Goal: Task Accomplishment & Management: Complete application form

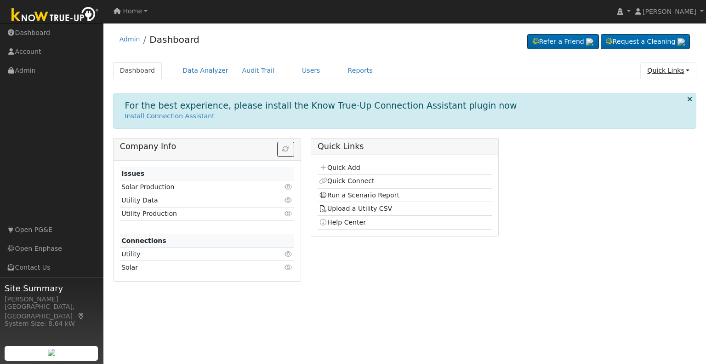
click at [653, 67] on link "Quick Links" at bounding box center [668, 70] width 56 height 17
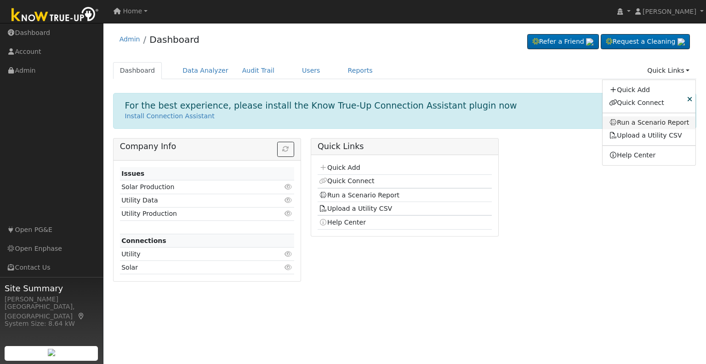
click at [648, 118] on link "Run a Scenario Report" at bounding box center [649, 122] width 93 height 13
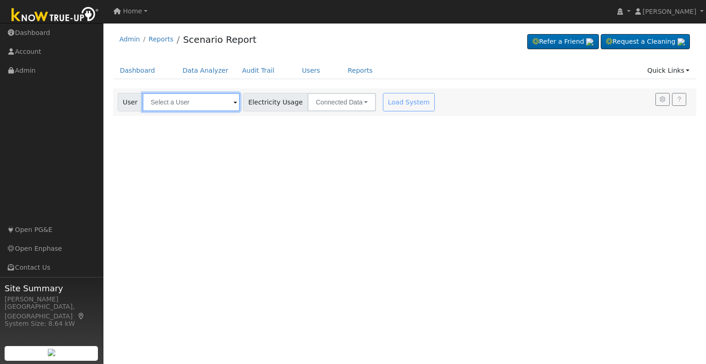
click at [217, 100] on input "text" at bounding box center [190, 102] width 97 height 18
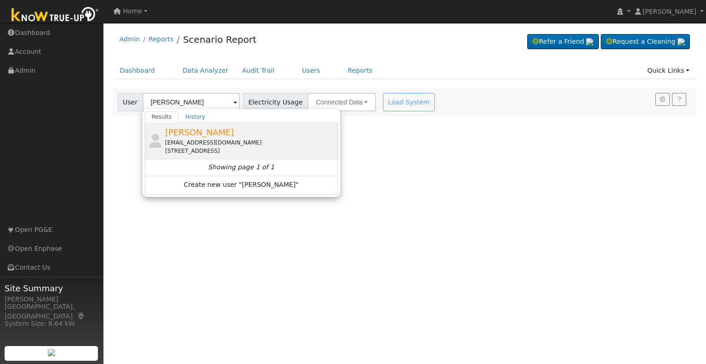
click at [210, 127] on span "Marium Embrey" at bounding box center [199, 132] width 69 height 10
type input "Marium Embrey"
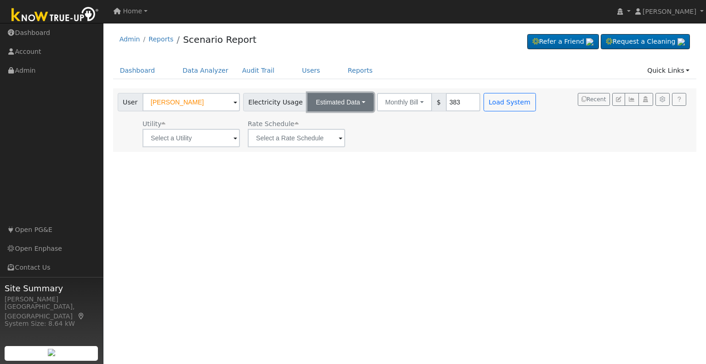
click at [353, 99] on button "Estimated Data" at bounding box center [341, 102] width 66 height 18
click at [342, 124] on link "Connected Data" at bounding box center [340, 122] width 65 height 13
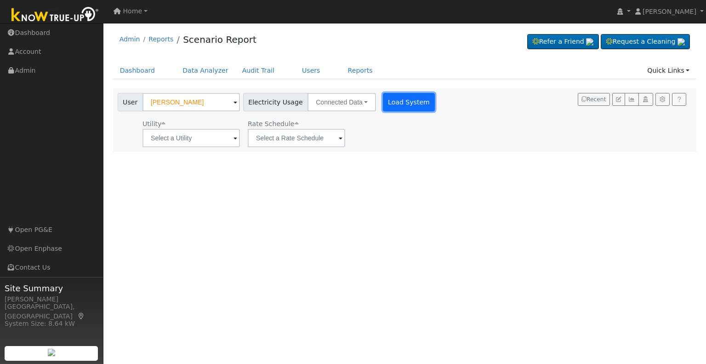
click at [410, 108] on button "Load System" at bounding box center [409, 102] width 52 height 18
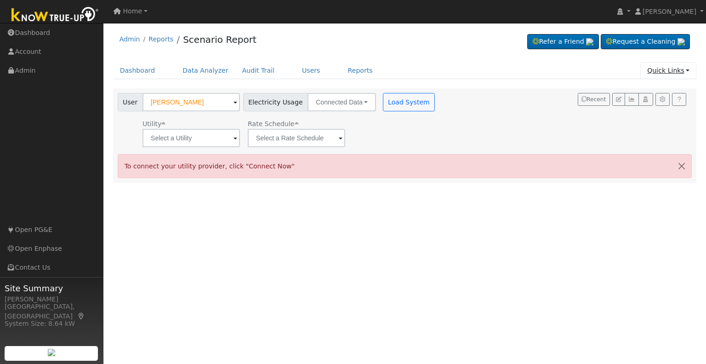
click at [667, 70] on link "Quick Links" at bounding box center [668, 70] width 56 height 17
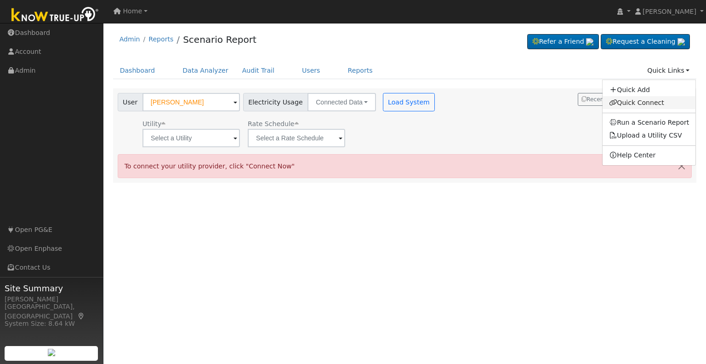
click at [647, 100] on link "Quick Connect" at bounding box center [649, 102] width 93 height 13
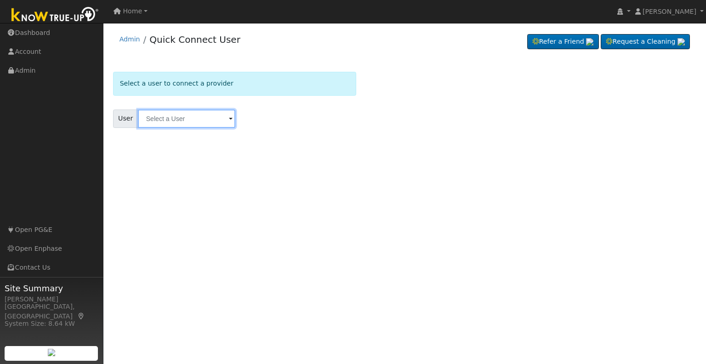
click at [216, 121] on input "text" at bounding box center [186, 118] width 97 height 18
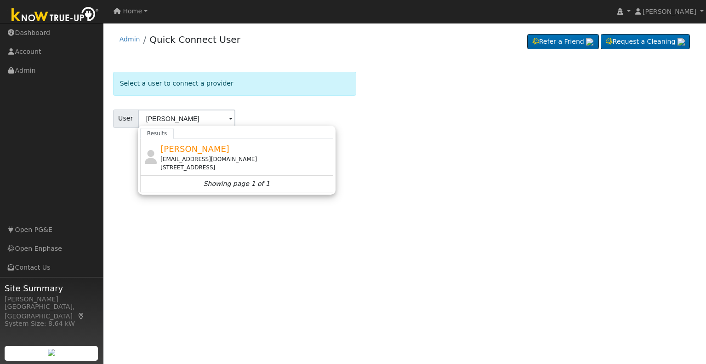
click at [193, 145] on span "[PERSON_NAME]" at bounding box center [194, 149] width 69 height 10
type input "[PERSON_NAME]"
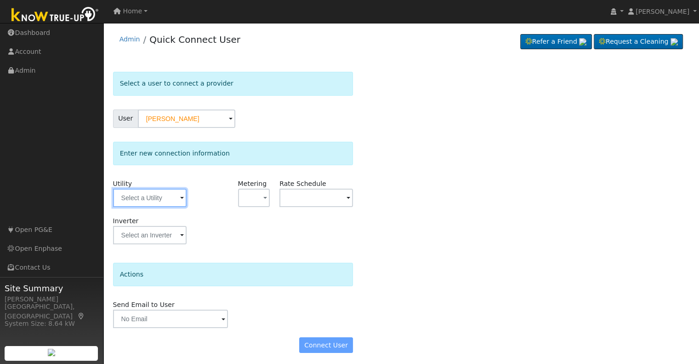
click at [167, 194] on input "text" at bounding box center [150, 197] width 74 height 18
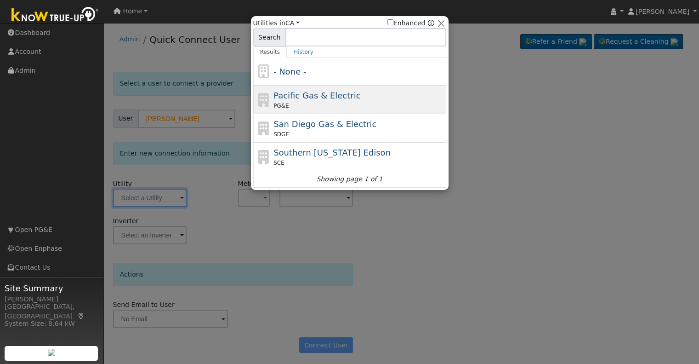
click at [292, 100] on span "Pacific Gas & Electric" at bounding box center [316, 96] width 87 height 10
type input "PG&E"
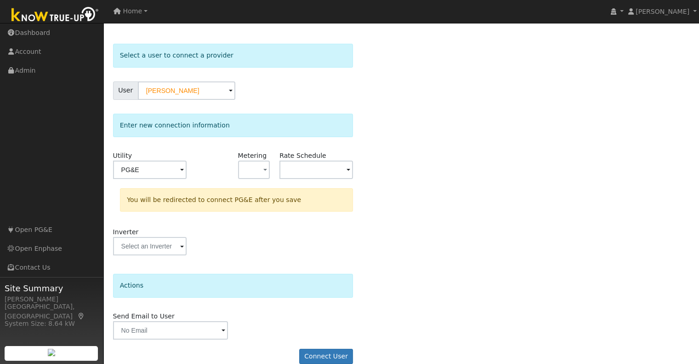
scroll to position [41, 0]
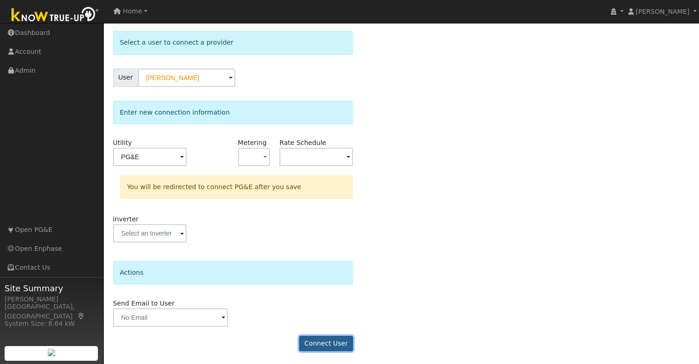
click at [318, 336] on button "Connect User" at bounding box center [326, 344] width 54 height 16
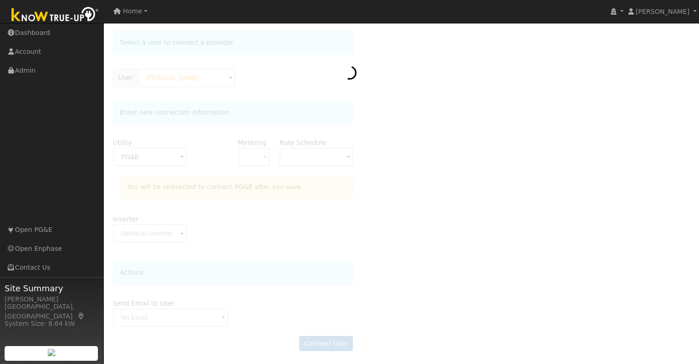
scroll to position [0, 0]
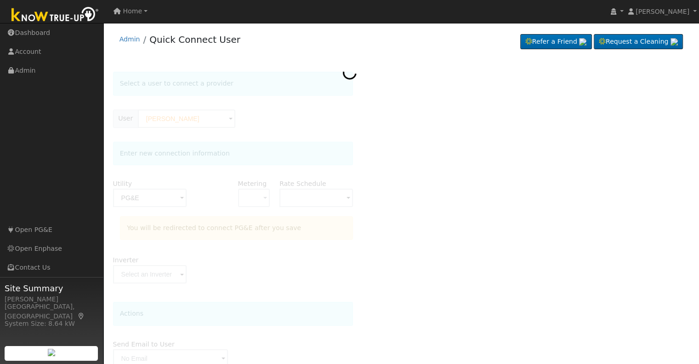
click at [140, 38] on li "Quick Connect User" at bounding box center [190, 42] width 100 height 18
click at [160, 40] on link "Quick Connect User" at bounding box center [194, 39] width 91 height 11
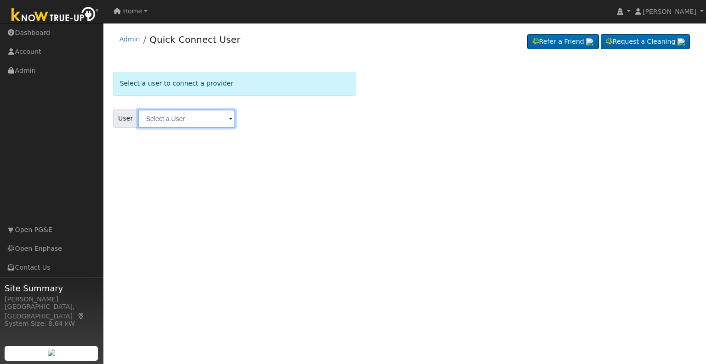
click at [214, 117] on input "text" at bounding box center [186, 118] width 97 height 18
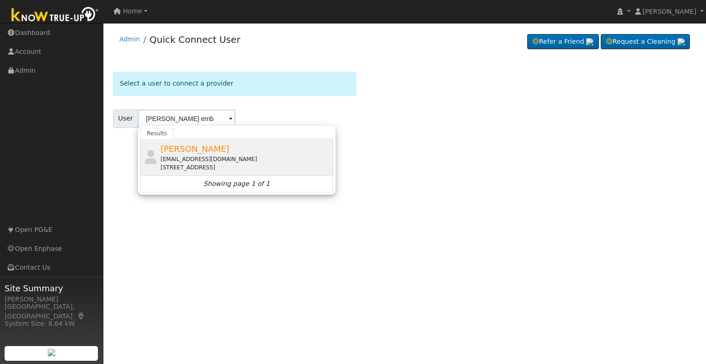
click at [205, 151] on span "[PERSON_NAME]" at bounding box center [194, 149] width 69 height 10
type input "[PERSON_NAME]"
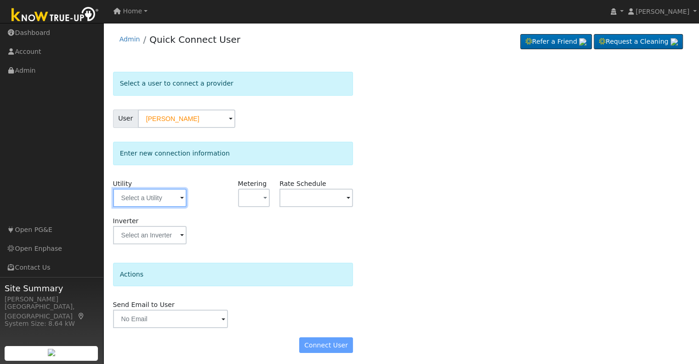
click at [159, 205] on input "text" at bounding box center [150, 197] width 74 height 18
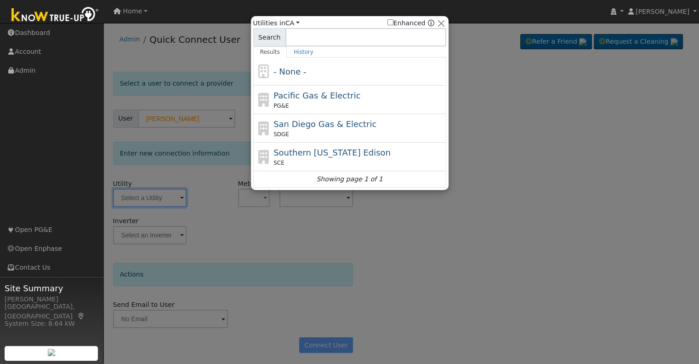
click at [385, 103] on div "PG&E" at bounding box center [358, 106] width 171 height 8
type input "PG&E"
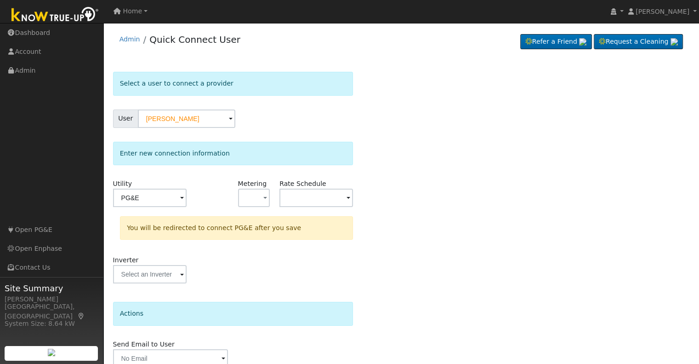
click at [257, 209] on div "Metering - None - NEM NBT" at bounding box center [254, 197] width 42 height 37
click at [258, 201] on button "button" at bounding box center [254, 197] width 32 height 18
click at [261, 241] on link "NBT" at bounding box center [271, 243] width 64 height 13
click at [187, 199] on input "text" at bounding box center [150, 197] width 74 height 18
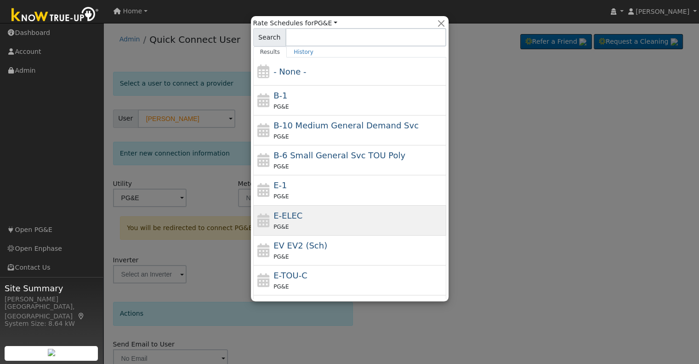
click at [305, 216] on div "E-ELEC PG&E" at bounding box center [358, 220] width 171 height 22
type input "E-ELEC"
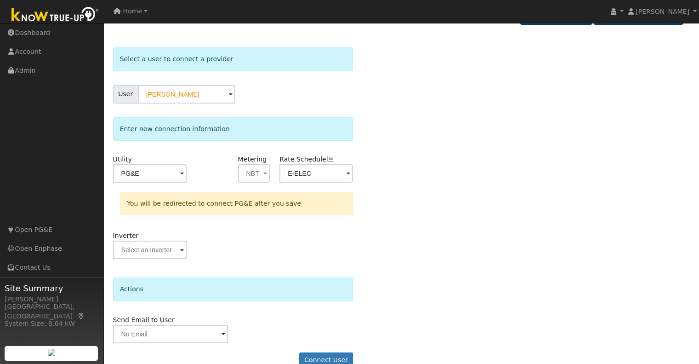
scroll to position [41, 0]
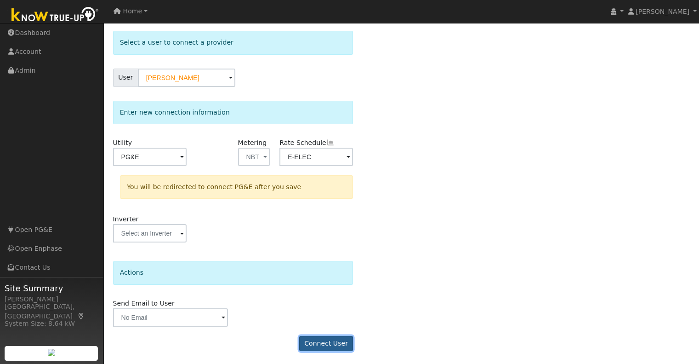
click at [347, 336] on button "Connect User" at bounding box center [326, 344] width 54 height 16
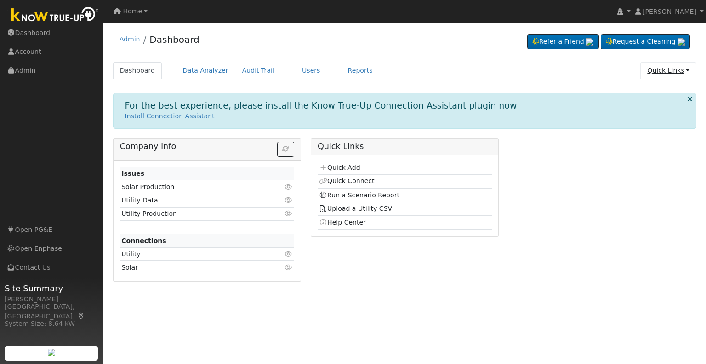
click at [672, 70] on link "Quick Links" at bounding box center [668, 70] width 56 height 17
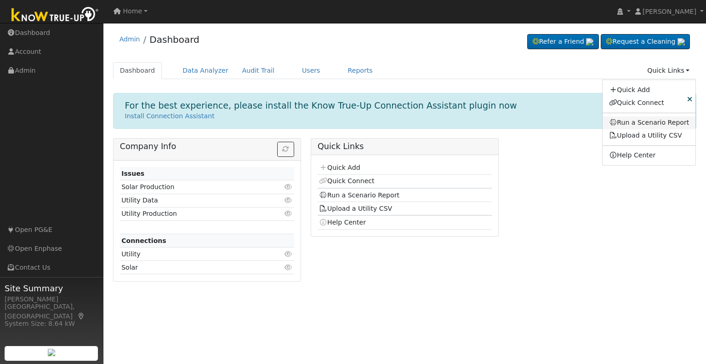
click at [638, 128] on link "Run a Scenario Report" at bounding box center [649, 122] width 93 height 13
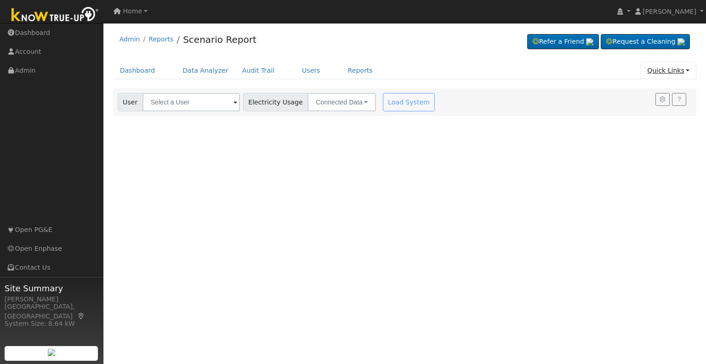
click at [671, 73] on link "Quick Links" at bounding box center [668, 70] width 56 height 17
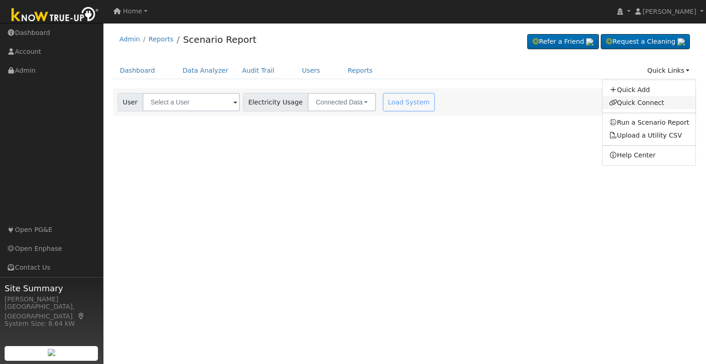
click at [661, 100] on link "Quick Connect" at bounding box center [649, 102] width 93 height 13
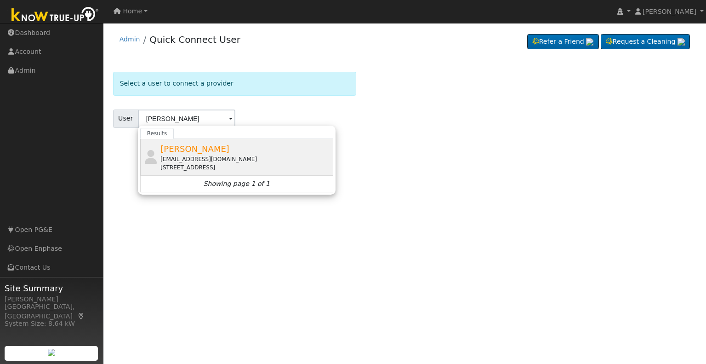
click at [208, 155] on div "[EMAIL_ADDRESS][DOMAIN_NAME]" at bounding box center [245, 159] width 171 height 8
type input "[PERSON_NAME]"
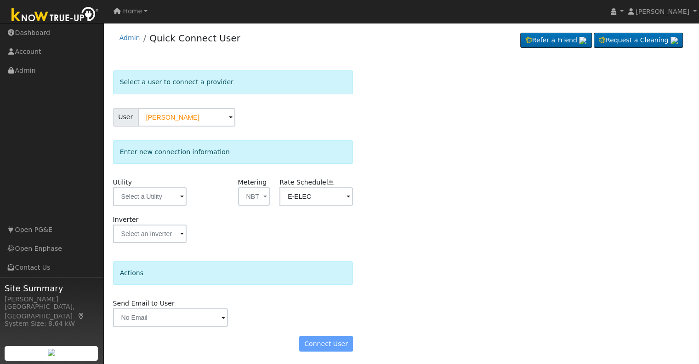
scroll to position [2, 0]
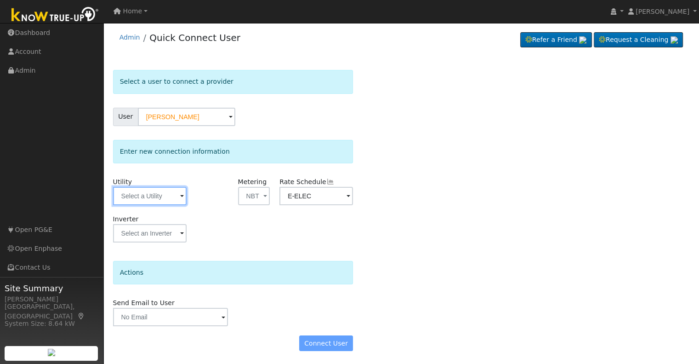
click at [169, 193] on input "text" at bounding box center [150, 196] width 74 height 18
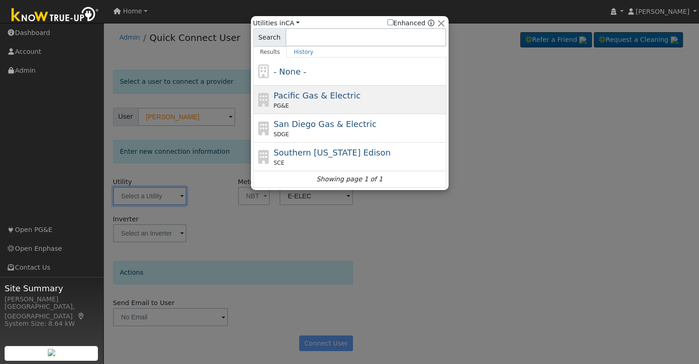
click at [279, 103] on span "PG&E" at bounding box center [280, 106] width 15 height 8
type input "PG&E"
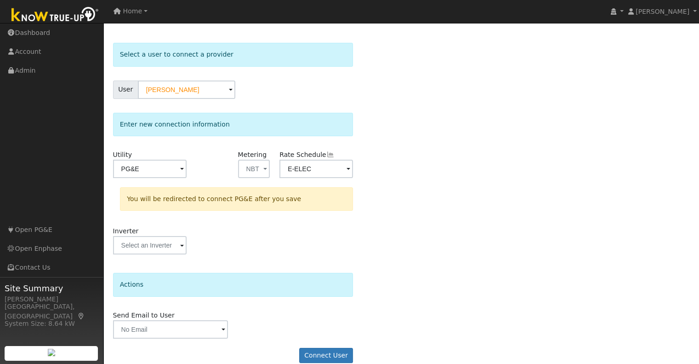
scroll to position [41, 0]
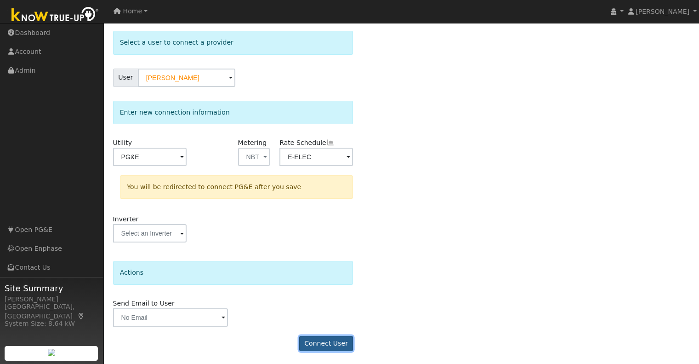
click at [313, 338] on button "Connect User" at bounding box center [326, 344] width 54 height 16
